Goal: Transaction & Acquisition: Purchase product/service

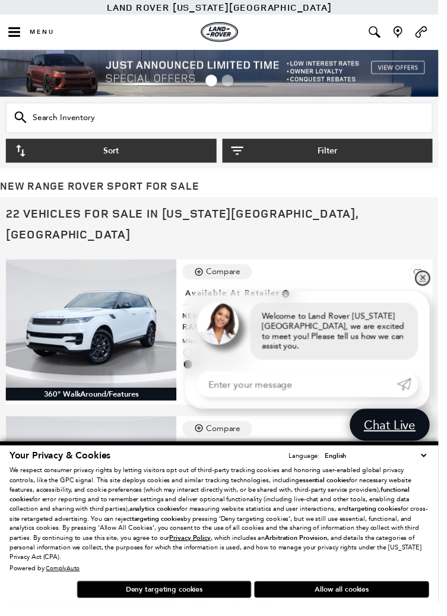
click at [439, 291] on link "✕" at bounding box center [431, 283] width 14 height 14
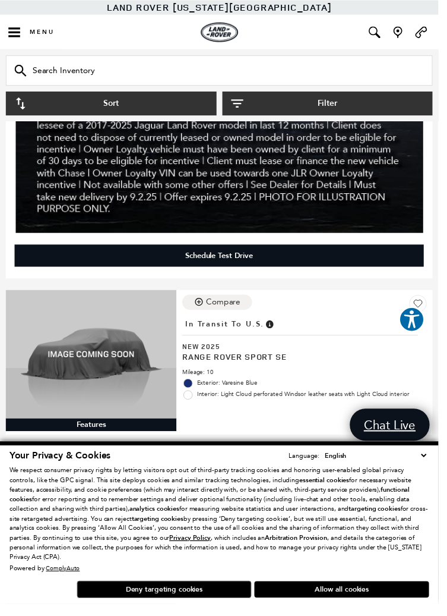
scroll to position [4127, 0]
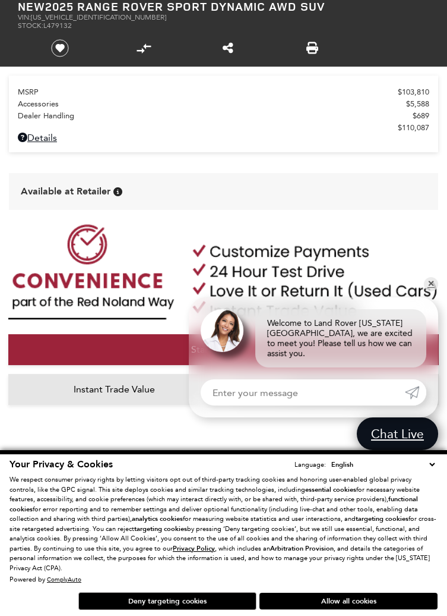
scroll to position [511, 0]
